Goal: Contribute content

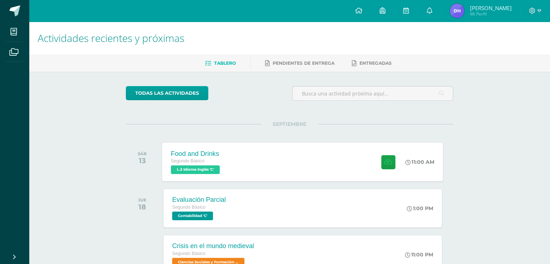
click at [366, 158] on div "Food and Drinks Segundo Básico L.3 Idioma Inglés 'C' 11:00 AM Food and Drinks L…" at bounding box center [303, 162] width 281 height 39
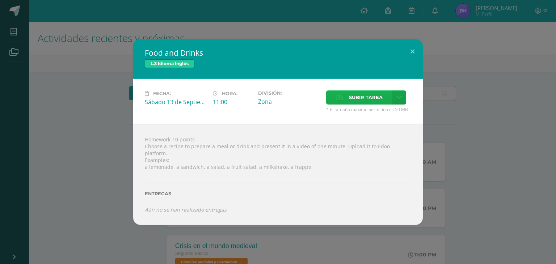
click at [385, 100] on label "Subir tarea" at bounding box center [359, 97] width 66 height 14
click at [0, 0] on input "Subir tarea" at bounding box center [0, 0] width 0 height 0
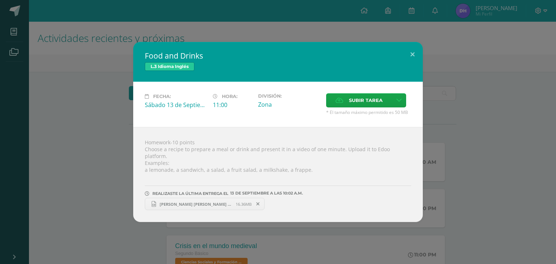
click at [165, 202] on span "ingles [PERSON_NAME] .mp4" at bounding box center [196, 204] width 80 height 5
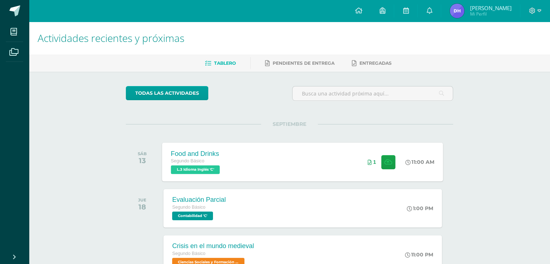
click at [359, 156] on div "1" at bounding box center [381, 162] width 45 height 39
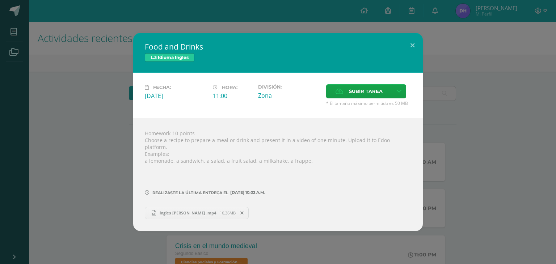
drag, startPoint x: 481, startPoint y: 74, endPoint x: 386, endPoint y: 52, distance: 97.4
click at [481, 74] on div "Food and Drinks L.3 Idioma Inglés Fecha: [DATE] Hora: 11:00 División: Subir tar…" at bounding box center [278, 132] width 550 height 198
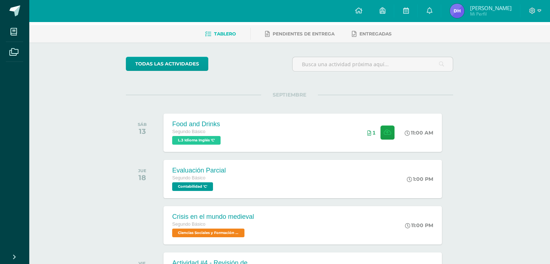
scroll to position [36, 0]
